Goal: Find contact information: Find contact information

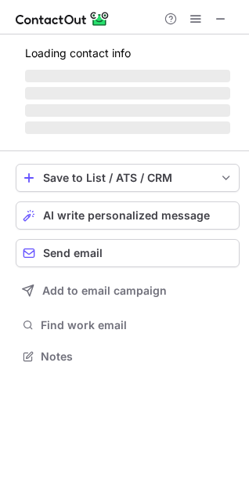
scroll to position [341, 249]
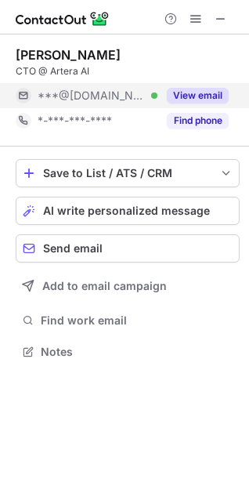
click at [185, 98] on button "View email" at bounding box center [198, 96] width 62 height 16
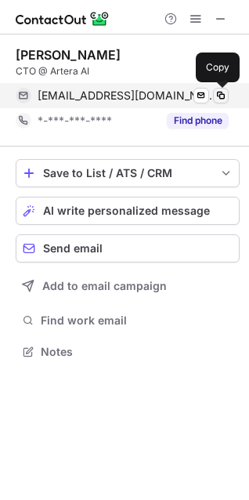
click at [220, 96] on span at bounding box center [221, 95] width 13 height 13
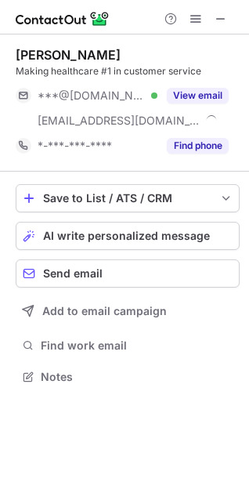
scroll to position [366, 249]
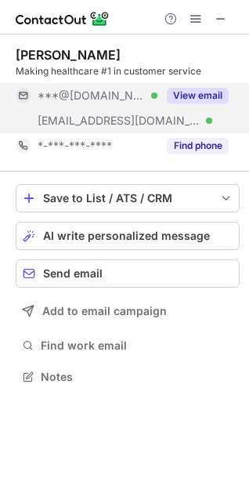
click at [183, 98] on button "View email" at bounding box center [198, 96] width 62 height 16
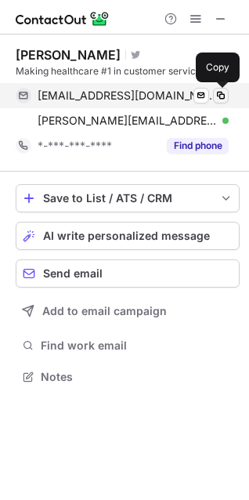
click at [216, 96] on span at bounding box center [221, 95] width 13 height 13
